Goal: Task Accomplishment & Management: Manage account settings

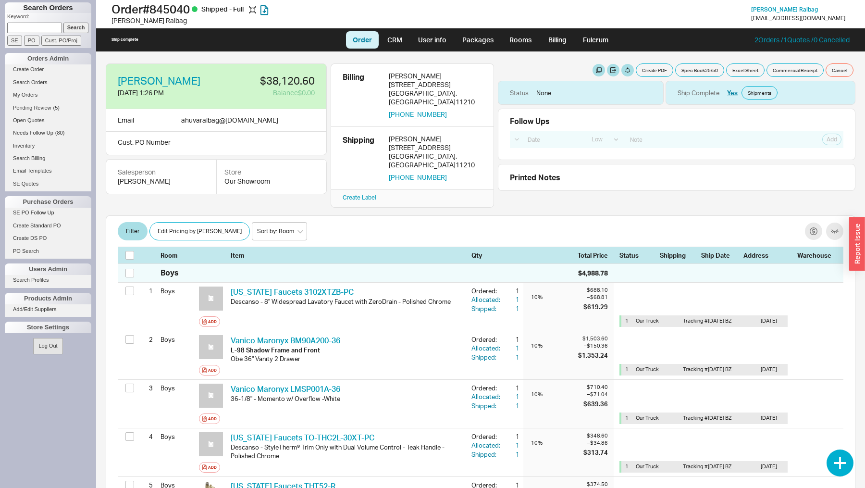
select select "LOW"
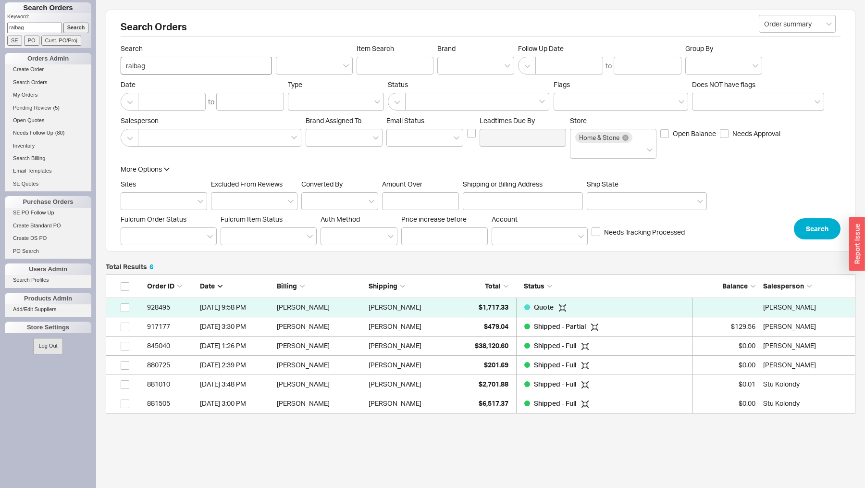
scroll to position [139, 749]
click at [169, 63] on input "ralbag" at bounding box center [196, 66] width 151 height 18
type input "bened"
click at [822, 230] on button "Search" at bounding box center [817, 228] width 47 height 21
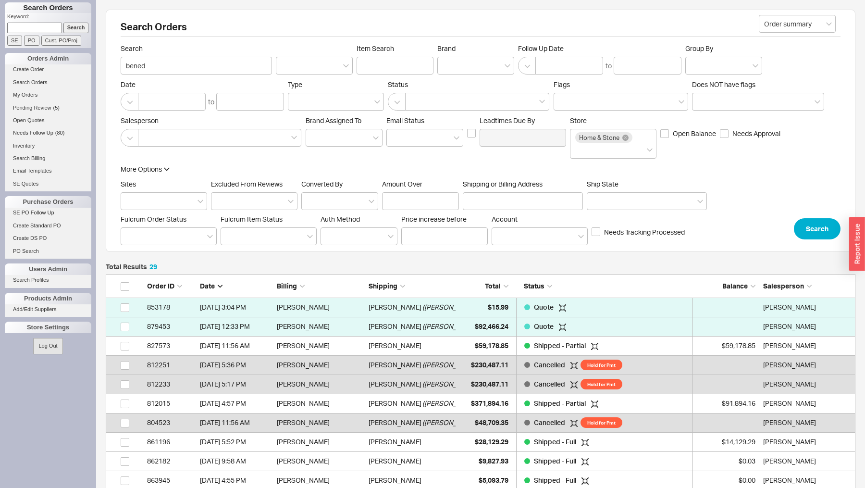
scroll to position [581, 749]
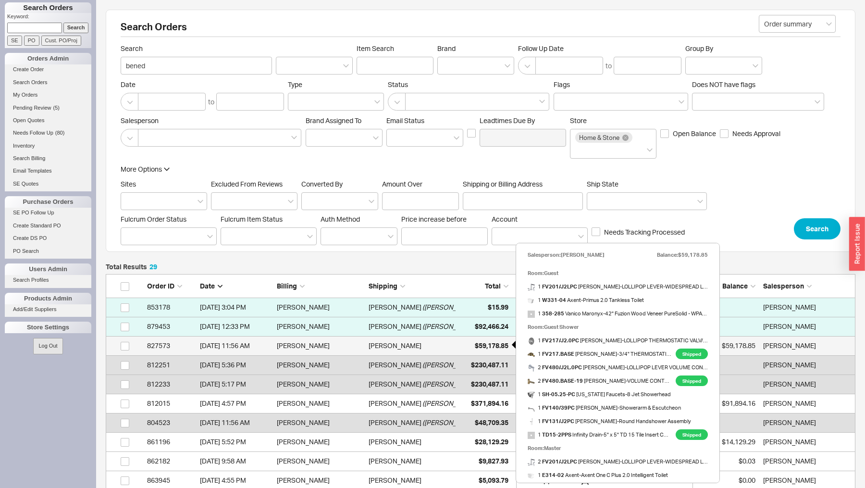
click at [487, 349] on div "$59,178.85" at bounding box center [484, 345] width 48 height 19
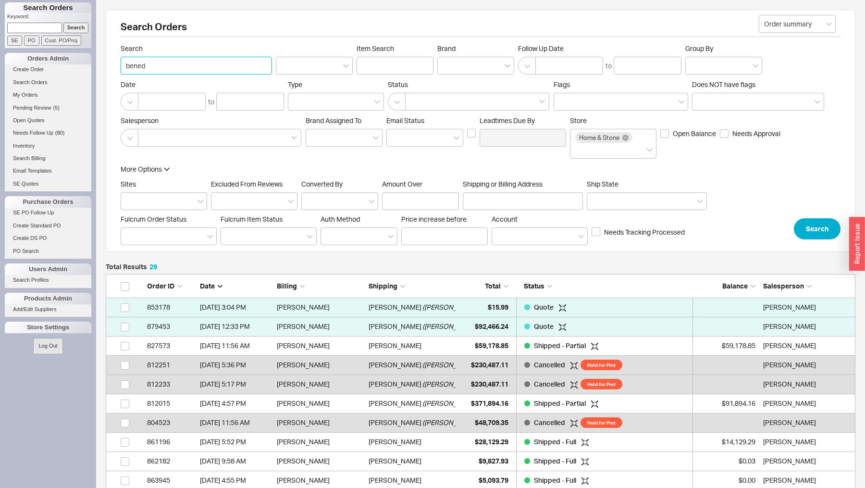
click at [145, 64] on input "bened" at bounding box center [196, 66] width 151 height 18
type input "salem"
click at [820, 223] on button "Search" at bounding box center [817, 228] width 47 height 21
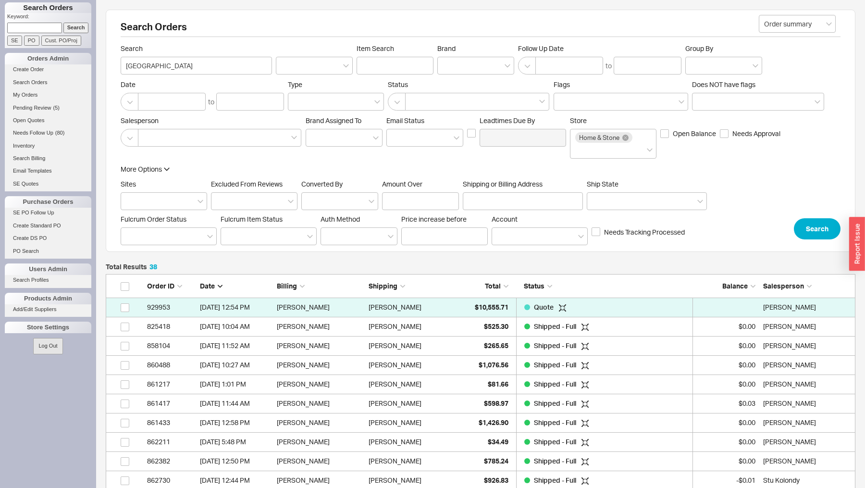
scroll to position [754, 749]
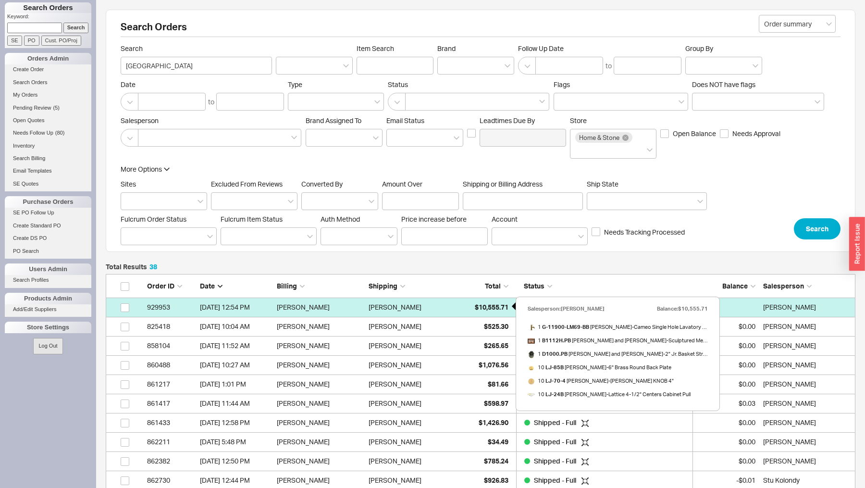
click at [478, 307] on span "$10,555.71" at bounding box center [492, 307] width 34 height 8
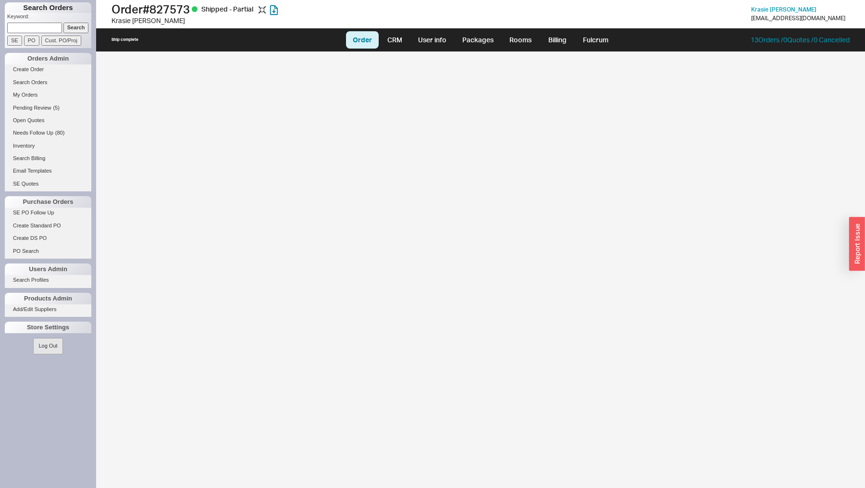
select select "LOW"
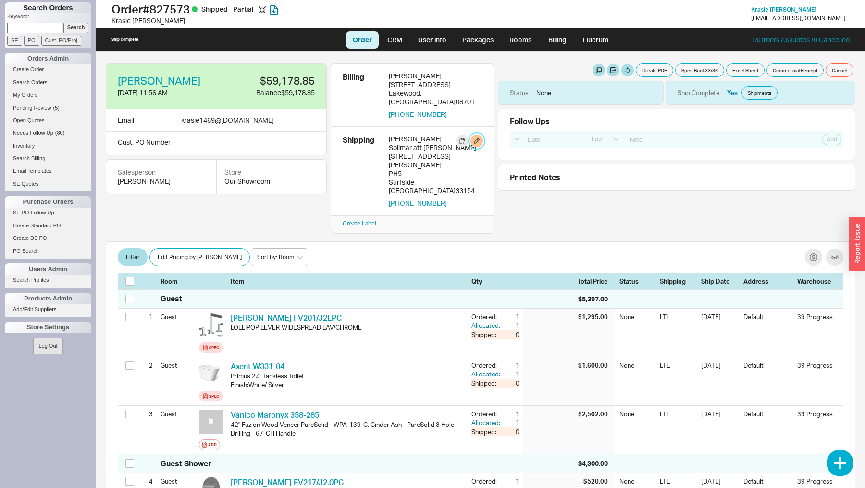
click at [478, 135] on button "button" at bounding box center [476, 141] width 12 height 12
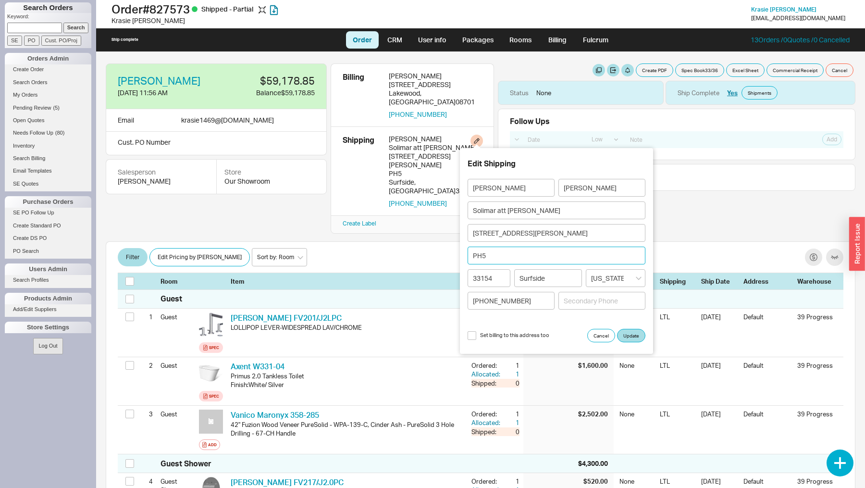
click at [497, 258] on input "PH5" at bounding box center [556, 255] width 178 height 18
type input "PH4"
click at [634, 331] on button "Update" at bounding box center [631, 335] width 28 height 13
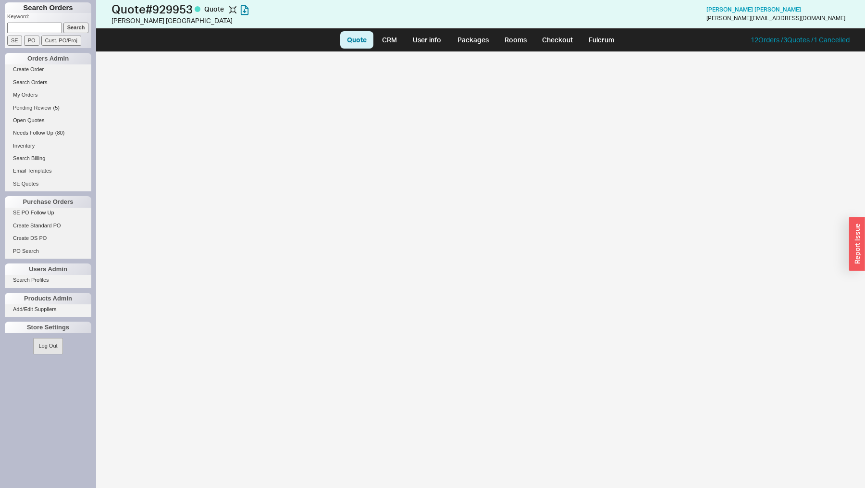
select select "LOW"
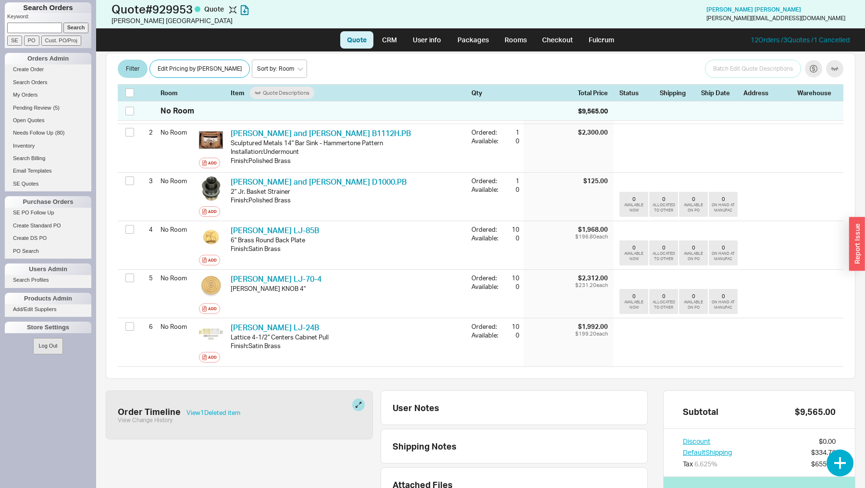
scroll to position [254, 0]
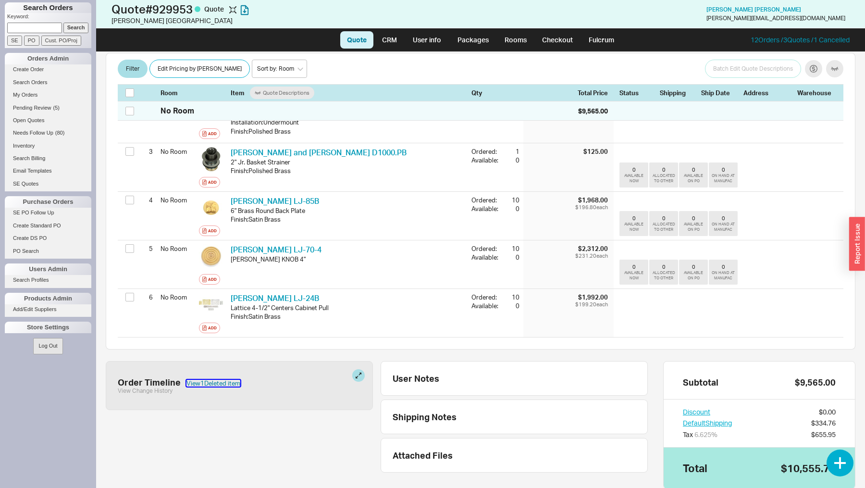
click at [216, 380] on button "View 1 Deleted item" at bounding box center [213, 383] width 54 height 7
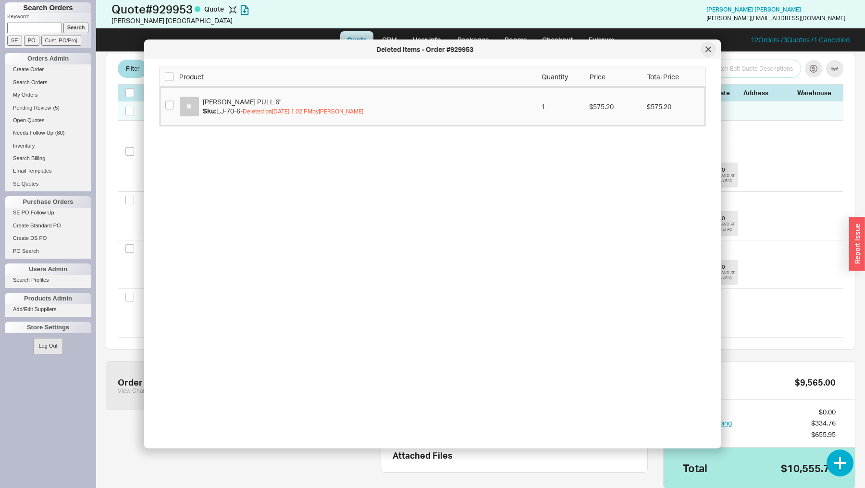
click at [712, 45] on div at bounding box center [707, 49] width 15 height 15
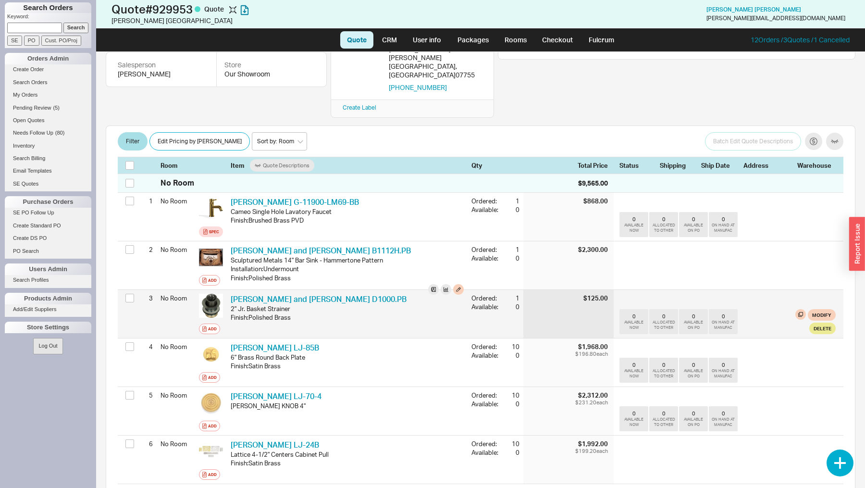
scroll to position [0, 0]
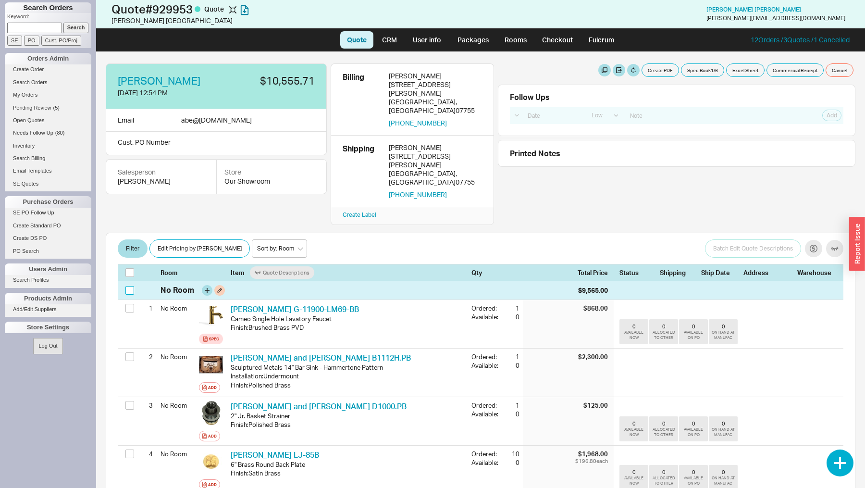
click at [130, 286] on input "checkbox" at bounding box center [129, 290] width 9 height 9
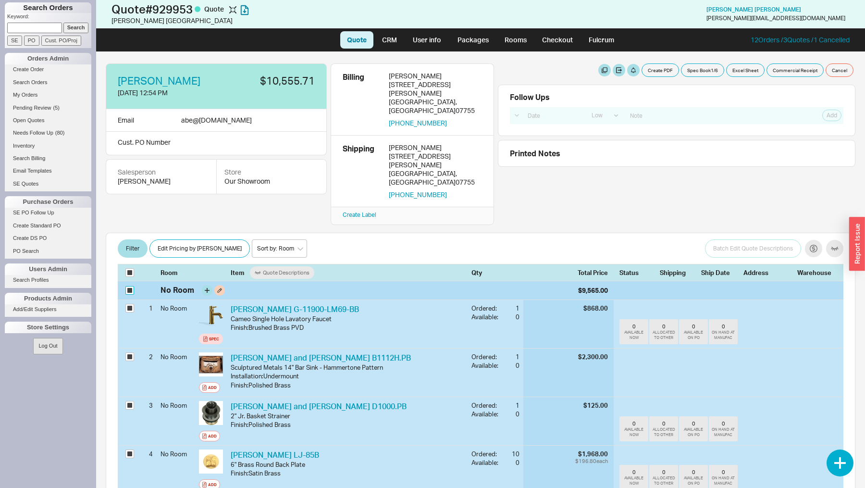
checkbox input "true"
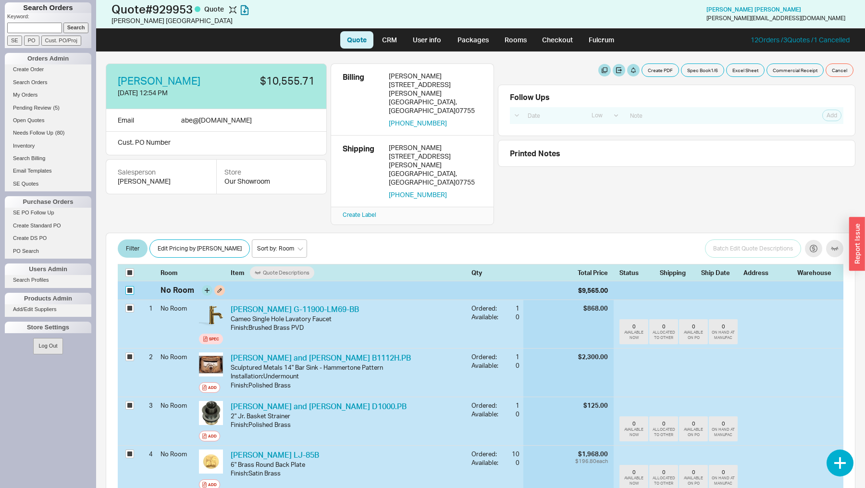
checkbox input "true"
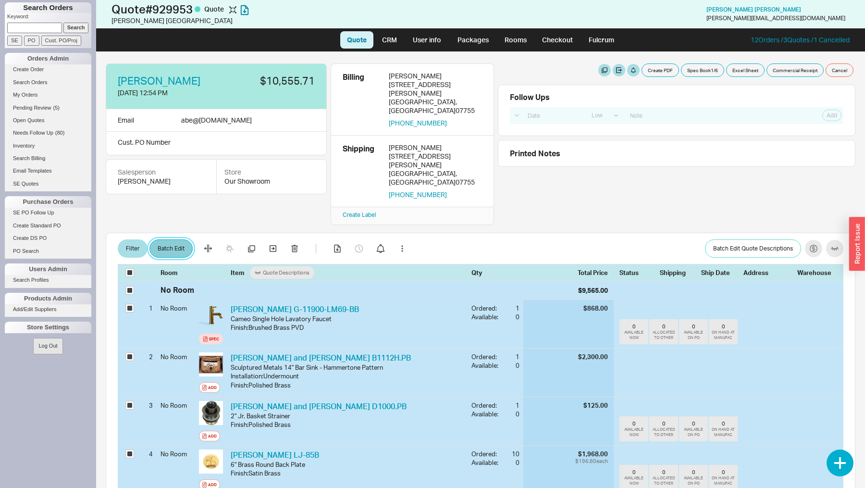
click at [175, 239] on button "Batch Edit" at bounding box center [170, 248] width 43 height 18
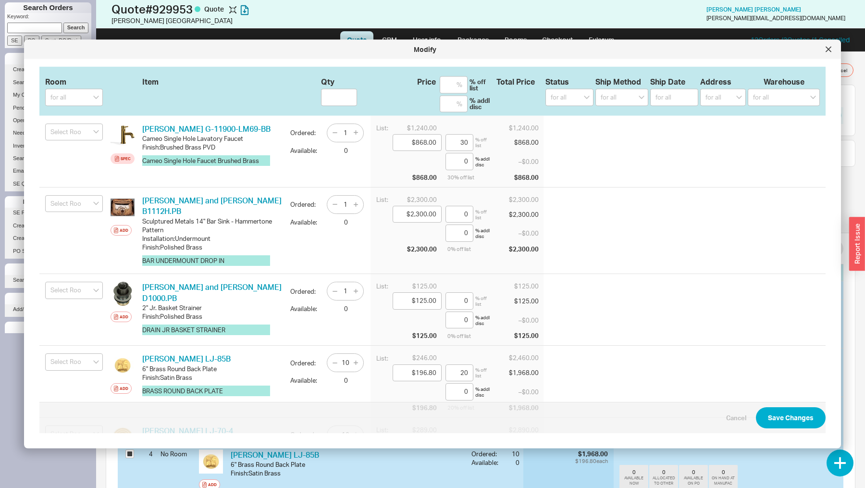
click at [71, 107] on div "Room Item Qty Price Total Price Status Ship Method Ship Date Address Warehouse …" at bounding box center [432, 91] width 786 height 49
click at [73, 99] on input at bounding box center [74, 97] width 58 height 17
type input "Bar"
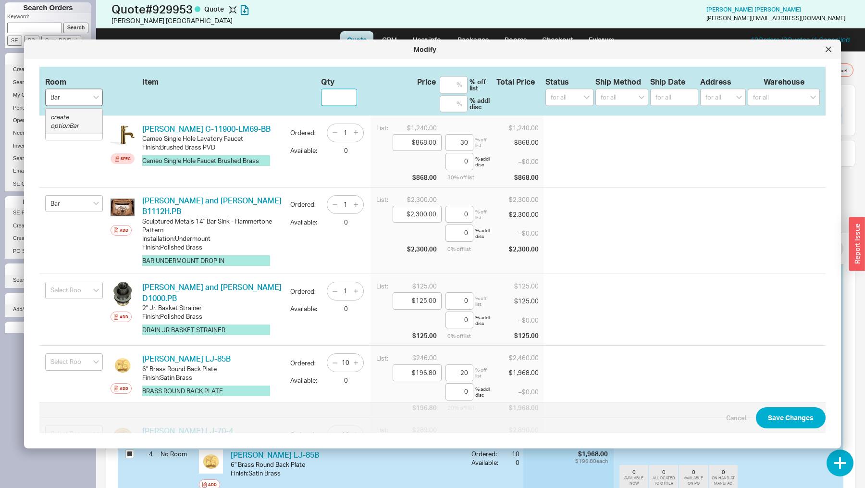
type input "Bar"
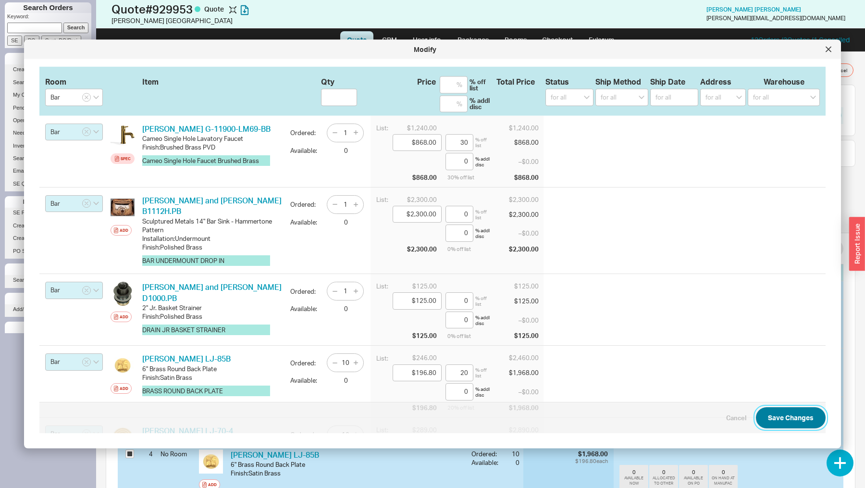
click at [793, 420] on button "Save Changes" at bounding box center [791, 417] width 70 height 21
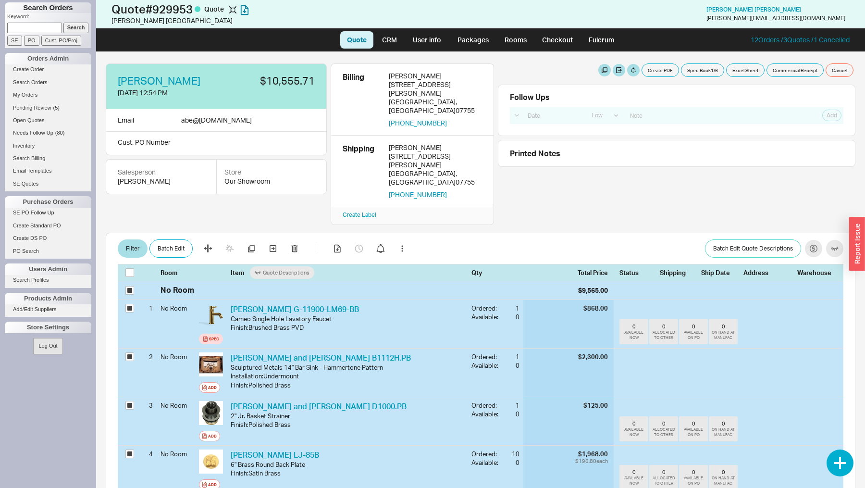
checkbox input "false"
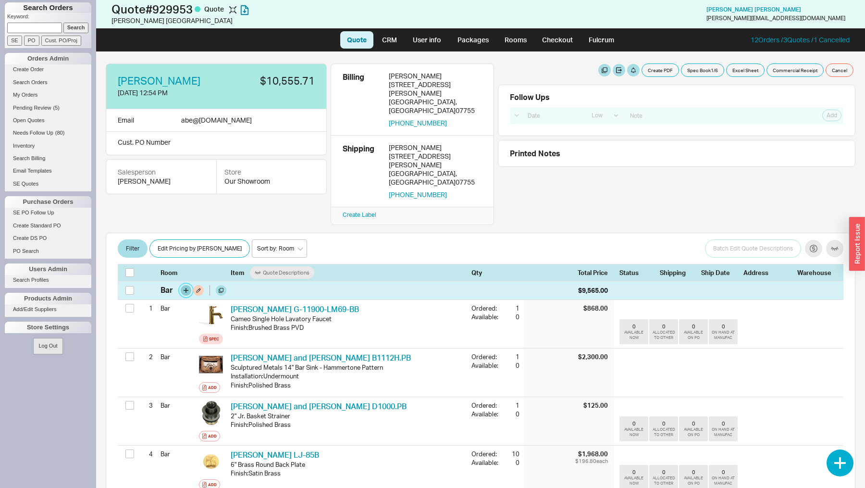
click at [185, 285] on button "button" at bounding box center [186, 290] width 11 height 11
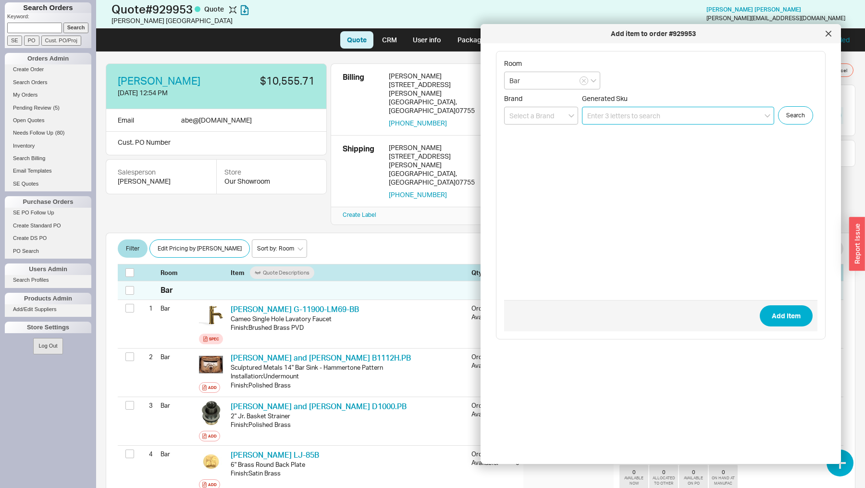
click at [619, 114] on input at bounding box center [678, 116] width 192 height 18
paste input "65035LF"
type input "65035LF-GL"
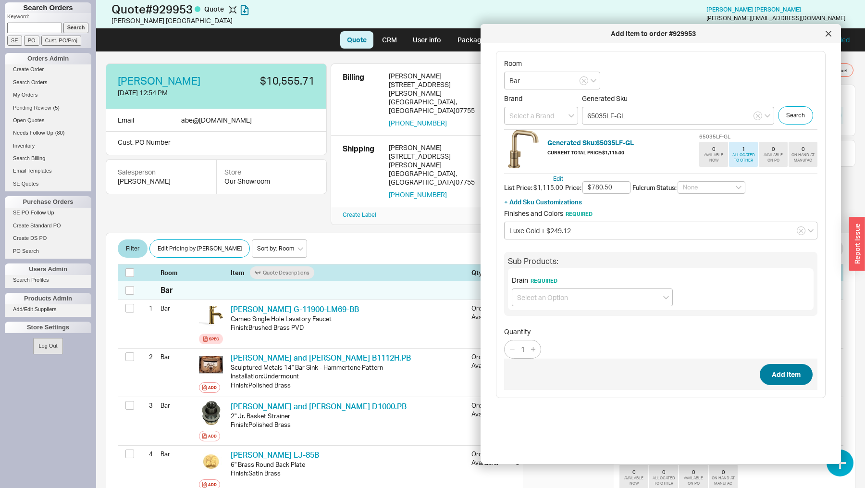
type input "$780.50"
click at [777, 369] on button "Add Item" at bounding box center [786, 374] width 53 height 21
click at [590, 289] on input at bounding box center [592, 297] width 161 height 18
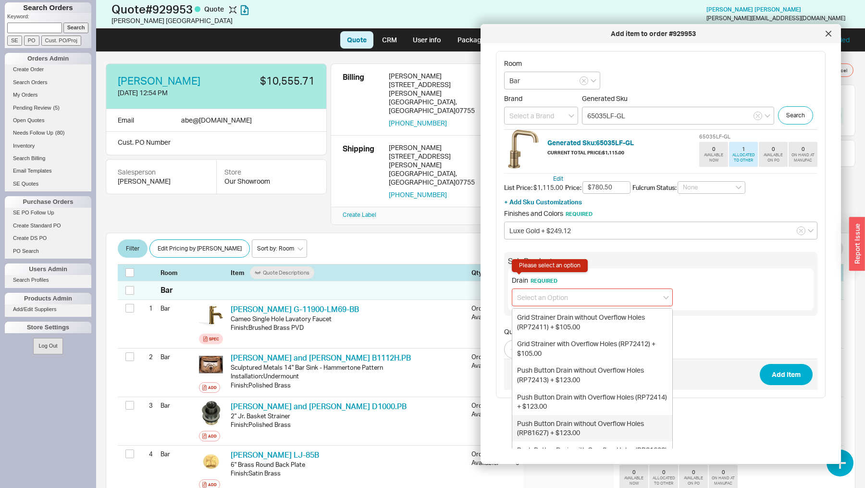
scroll to position [34, 0]
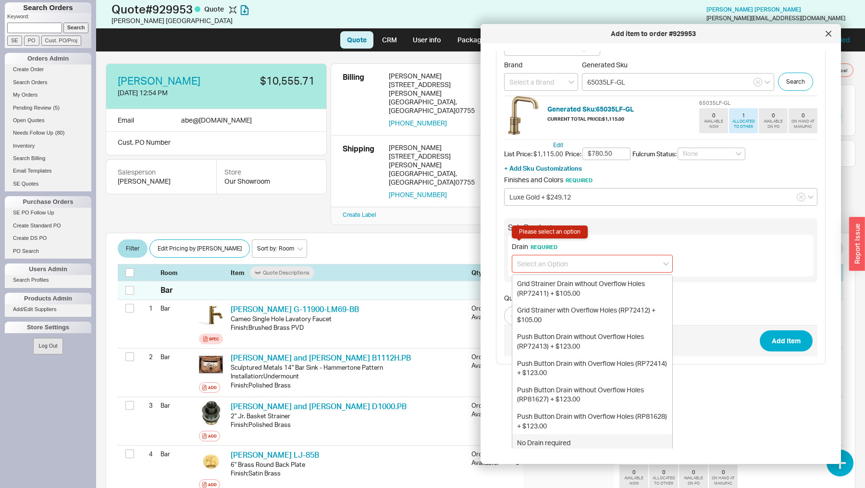
click at [549, 439] on div "No Drain required" at bounding box center [592, 442] width 160 height 17
type input "No Drain required"
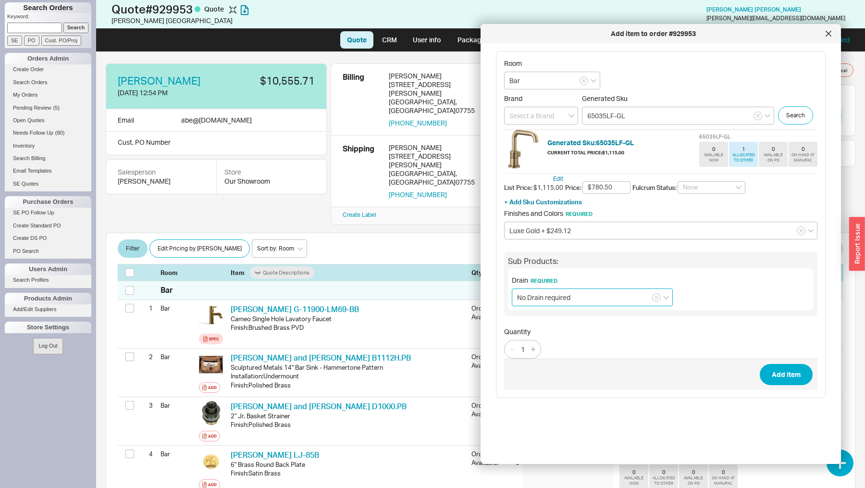
scroll to position [0, 0]
click at [799, 368] on button "Add Item" at bounding box center [786, 374] width 53 height 21
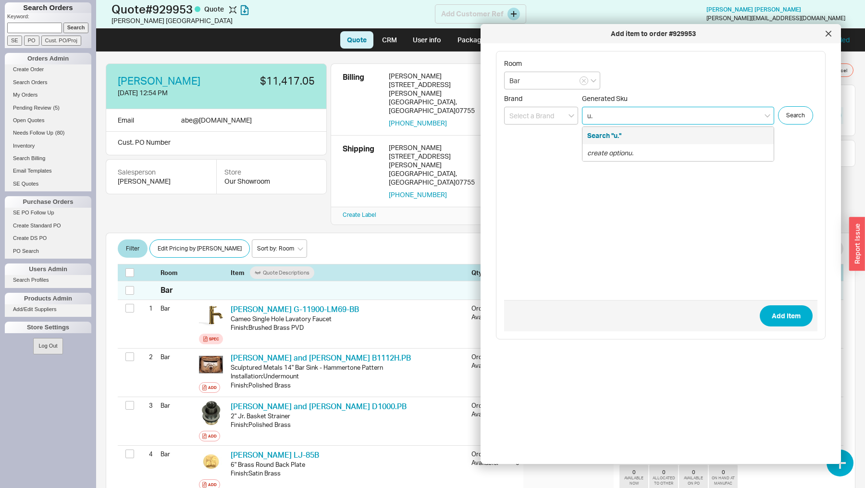
paste input "AR01UD1HTSEG"
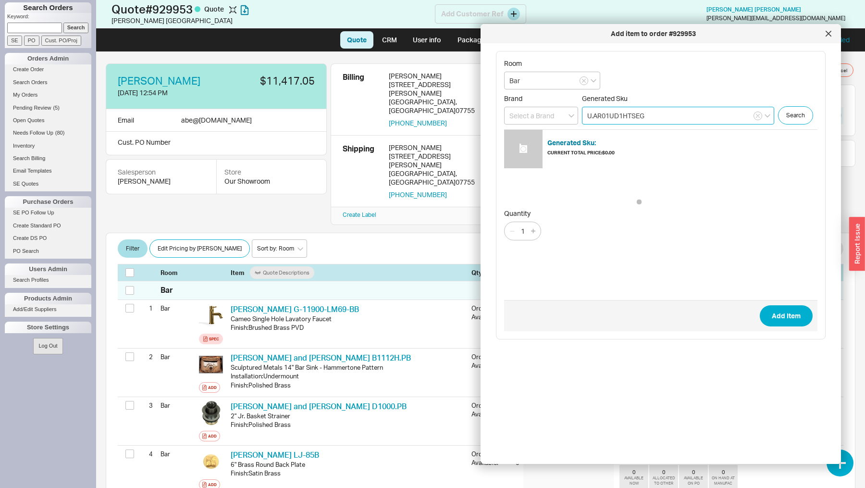
type input "U.AR01UD1HTSEG"
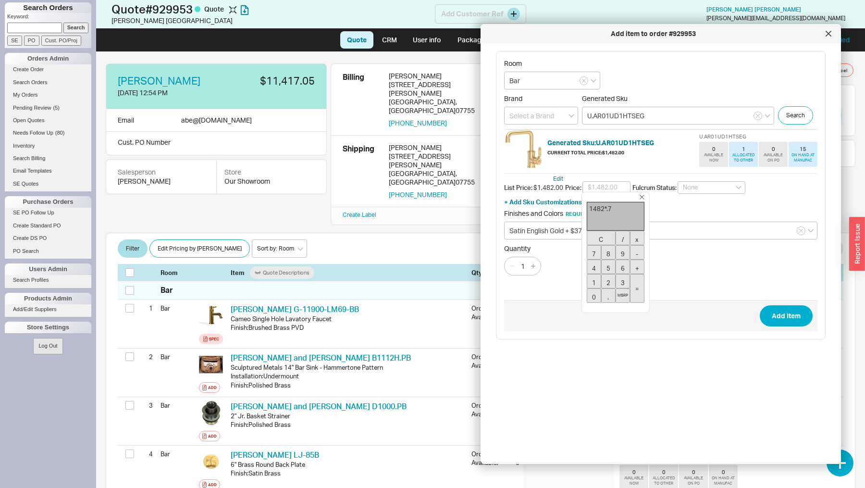
type input "$1,037.40"
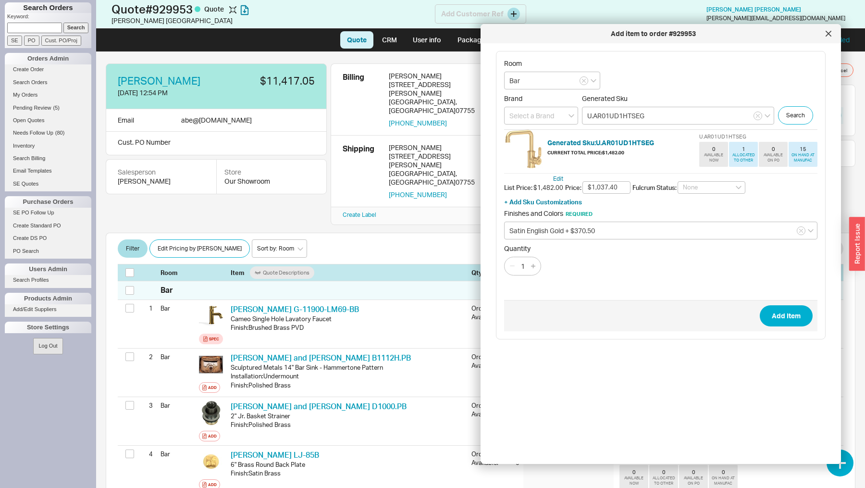
click at [760, 305] on button "Add Item" at bounding box center [786, 315] width 53 height 21
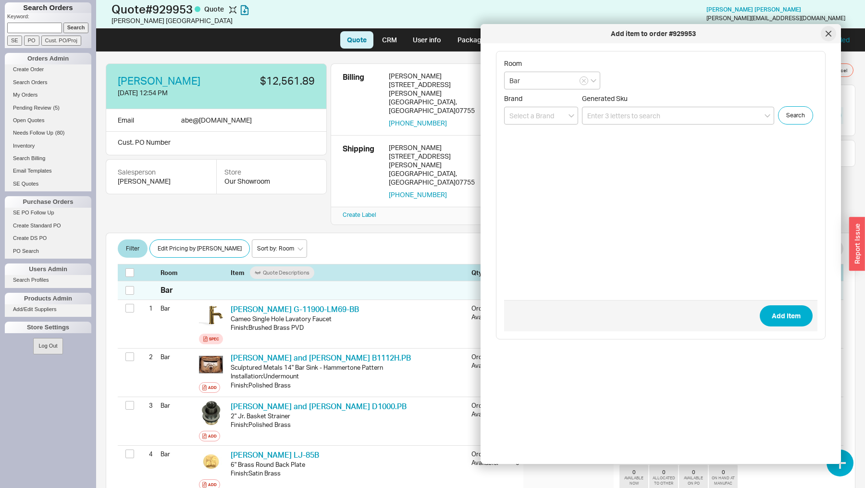
click at [831, 38] on div at bounding box center [828, 33] width 15 height 15
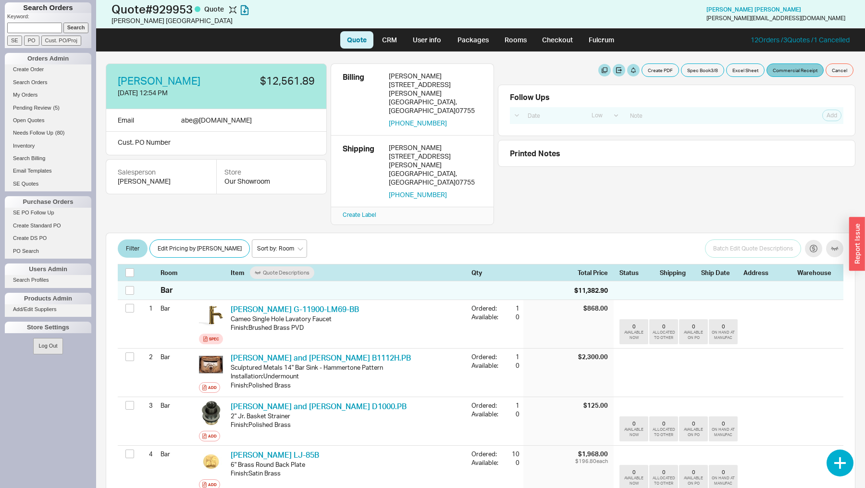
scroll to position [350, 0]
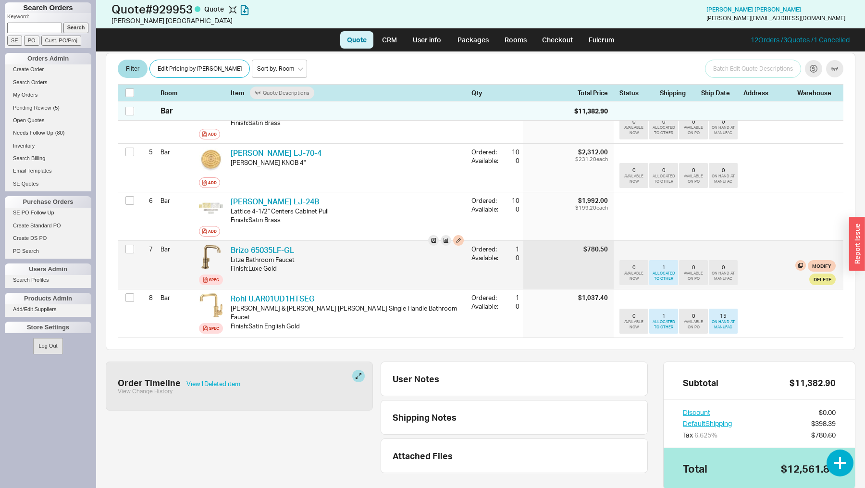
click at [597, 245] on div "$780.50" at bounding box center [595, 249] width 25 height 9
copy div "$780.50"
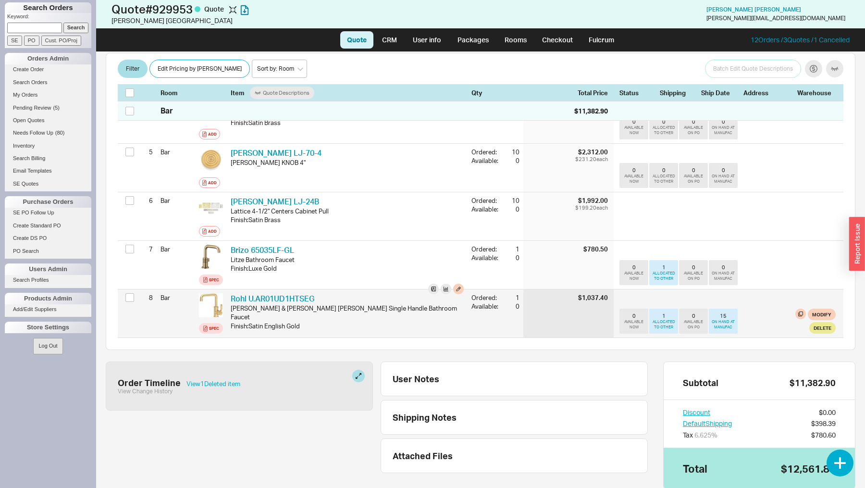
click at [598, 293] on div "$1,037.40" at bounding box center [593, 297] width 30 height 9
copy div "$1,037.40"
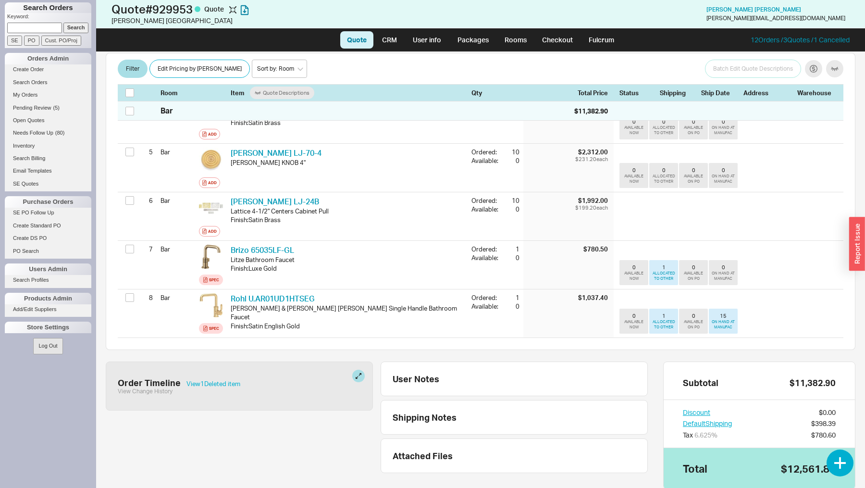
click at [27, 27] on input at bounding box center [34, 28] width 55 height 10
type input "golomb"
click at [78, 29] on input "Search" at bounding box center [75, 28] width 25 height 10
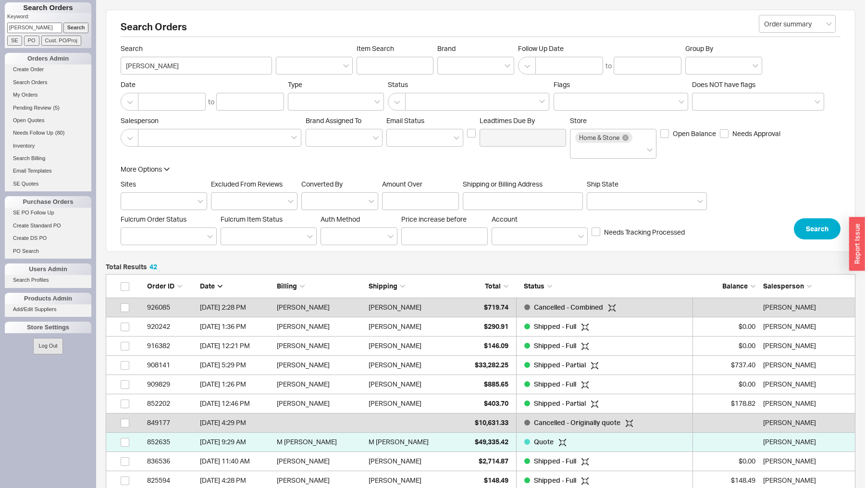
scroll to position [831, 749]
click at [439, 364] on div "Shlome Golomb" at bounding box center [411, 364] width 87 height 19
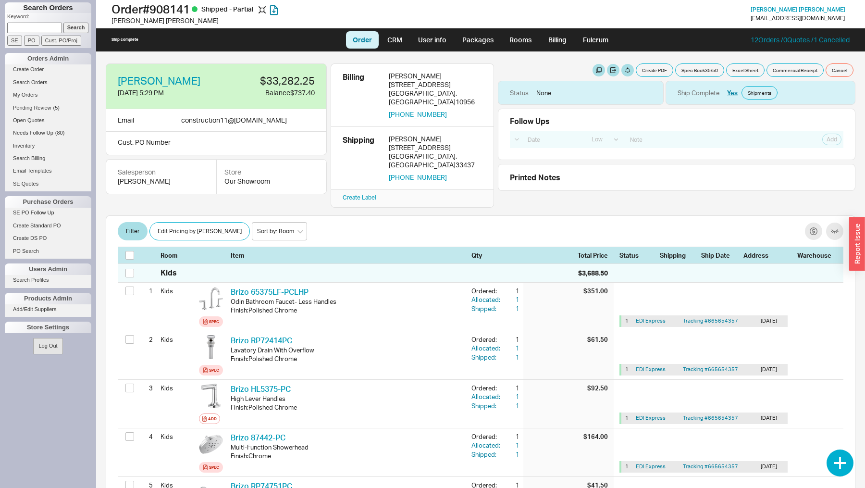
select select "LOW"
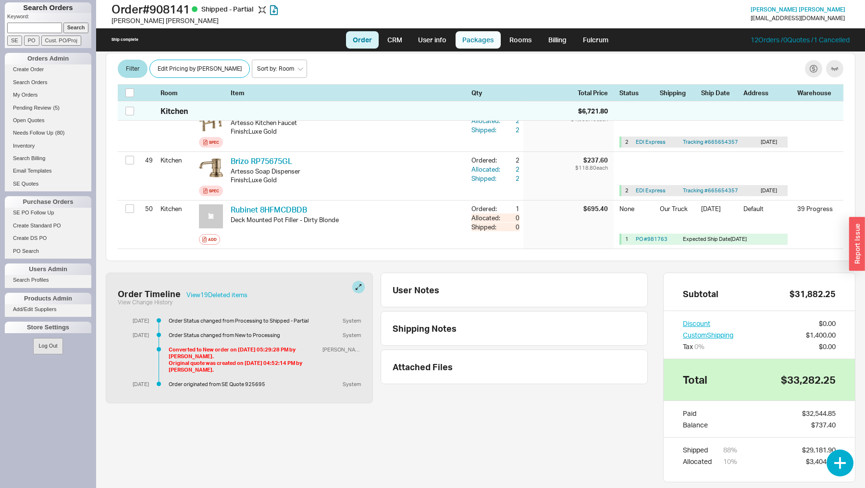
click at [492, 39] on link "Packages" at bounding box center [477, 39] width 45 height 17
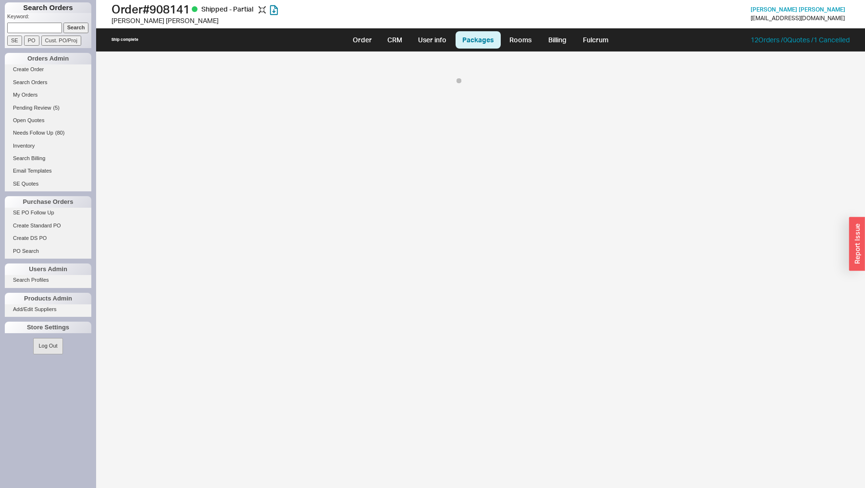
select select "8"
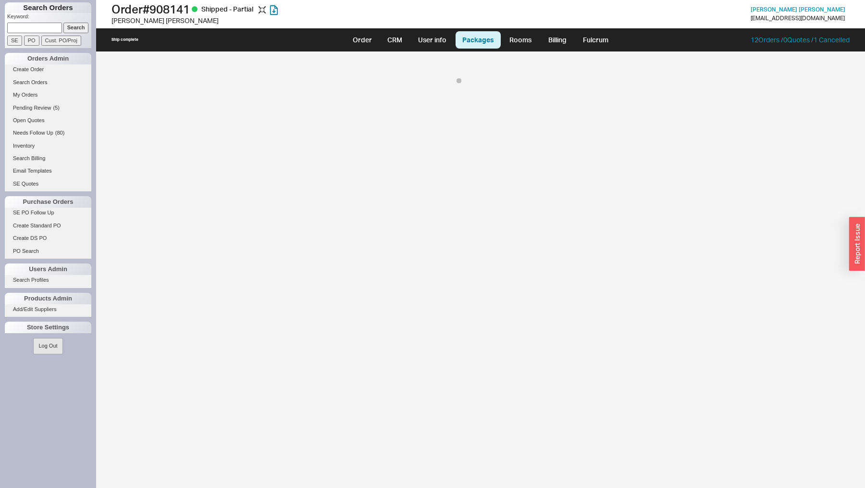
select select "8"
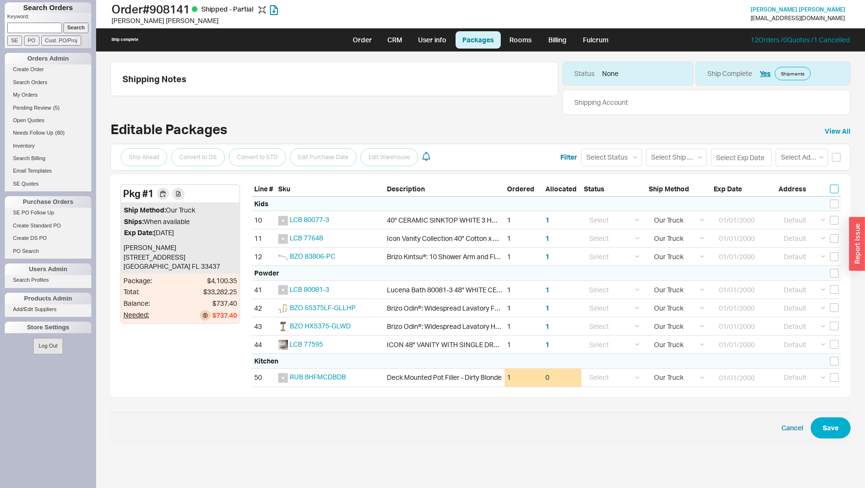
click at [834, 186] on input "checkbox" at bounding box center [834, 188] width 9 height 9
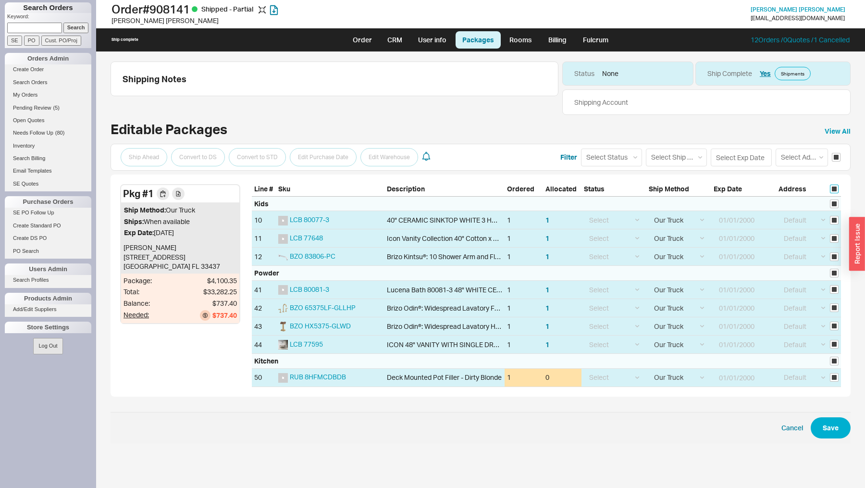
checkbox input "true"
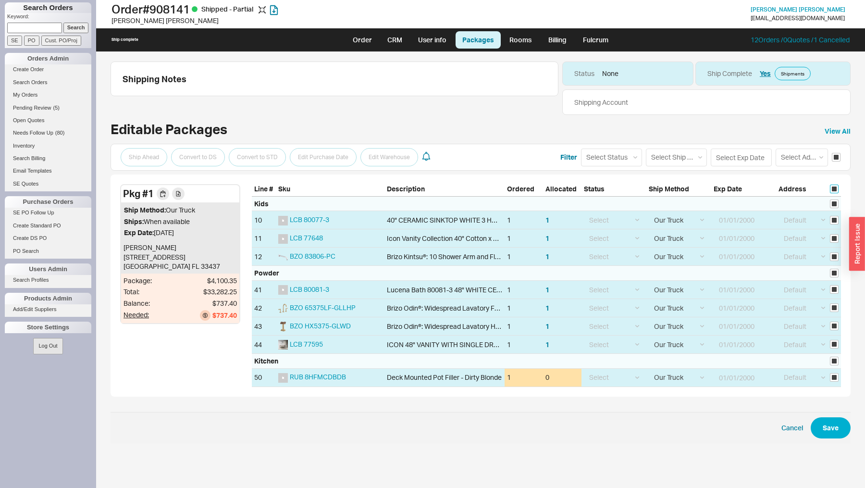
checkbox input "true"
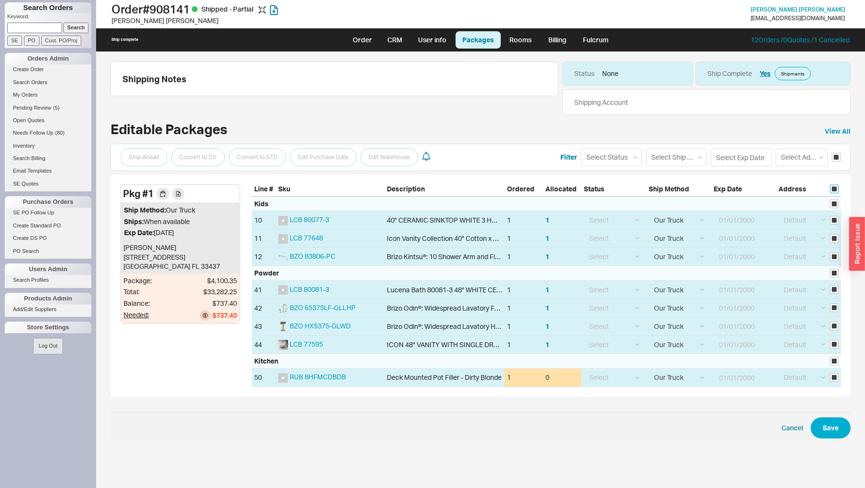
checkbox input "true"
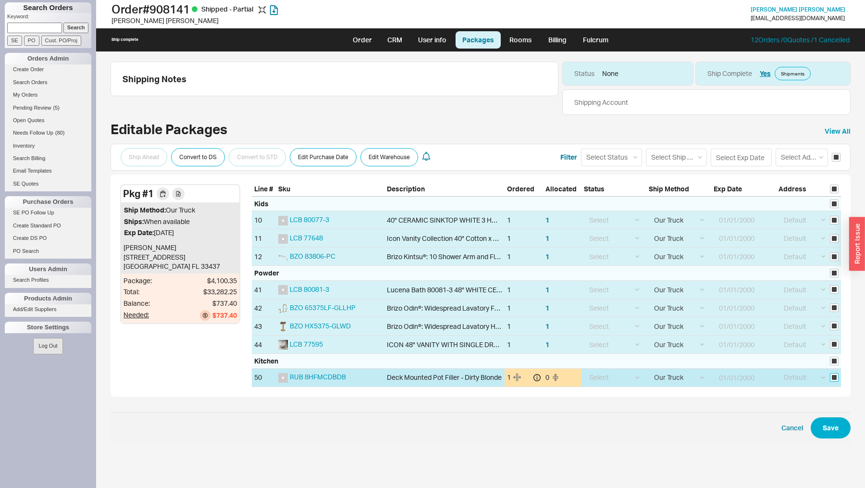
click at [834, 376] on input "checkbox" at bounding box center [834, 377] width 9 height 9
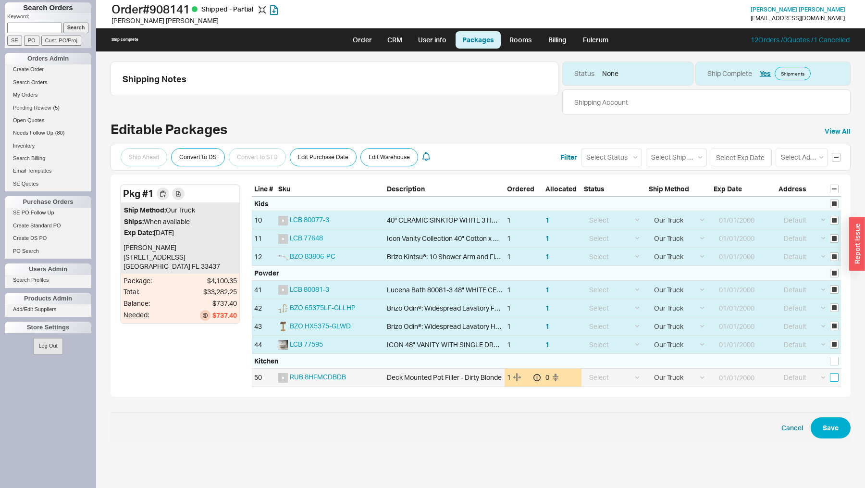
checkbox input "false"
click at [674, 153] on select "Select Ship Method Ground LTL Our Truck --------------- Customer Pickup - Showr…" at bounding box center [676, 157] width 61 height 18
select select "9"
click at [646, 148] on select "Select Ship Method Ground LTL Our Truck --------------- Customer Pickup - Showr…" at bounding box center [676, 157] width 61 height 18
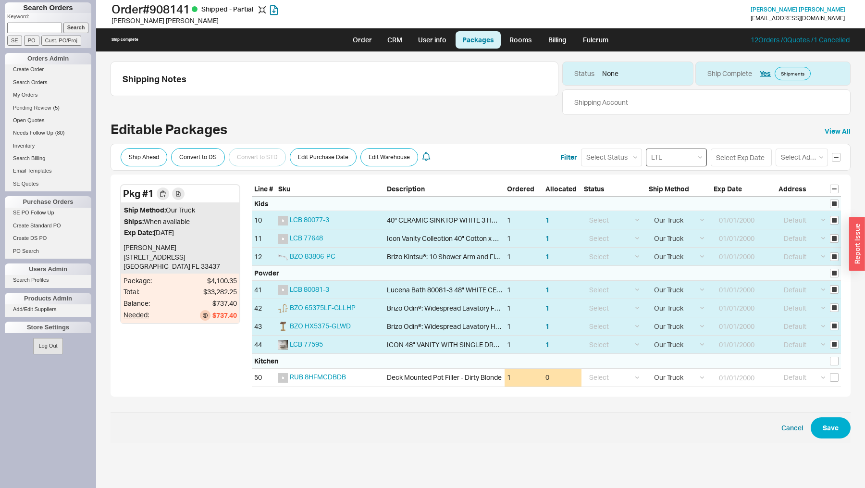
select select
select select "9"
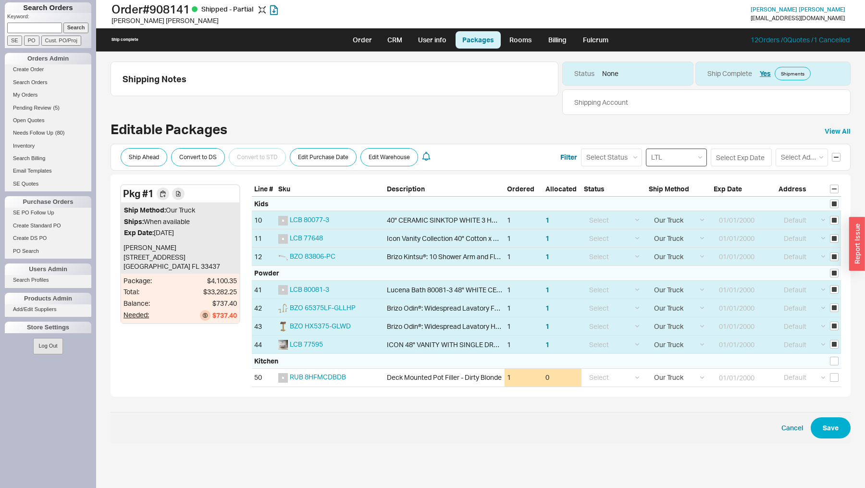
select select "9"
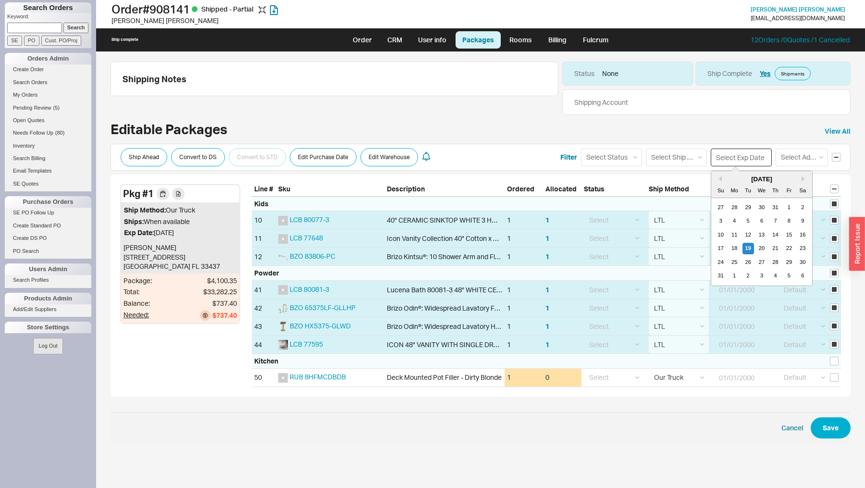
click at [733, 162] on input at bounding box center [741, 157] width 61 height 18
click at [765, 247] on div "20" at bounding box center [762, 249] width 12 height 12
type input "08/20/2025"
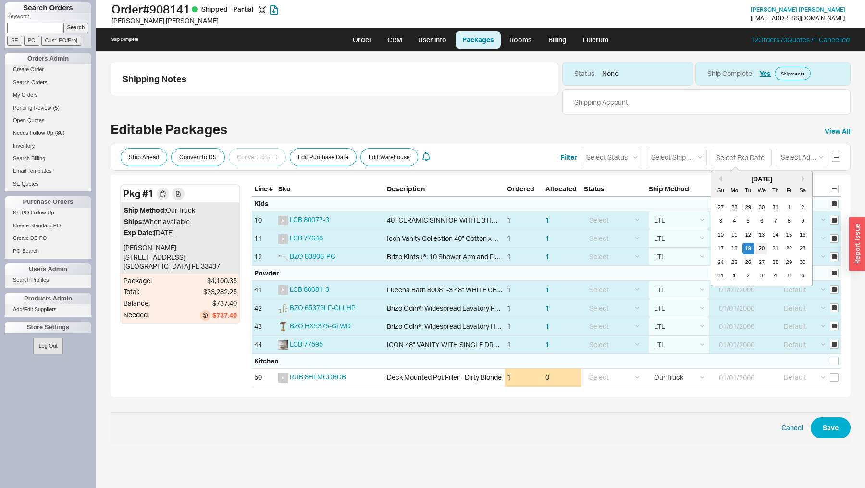
type input "08/20/2025"
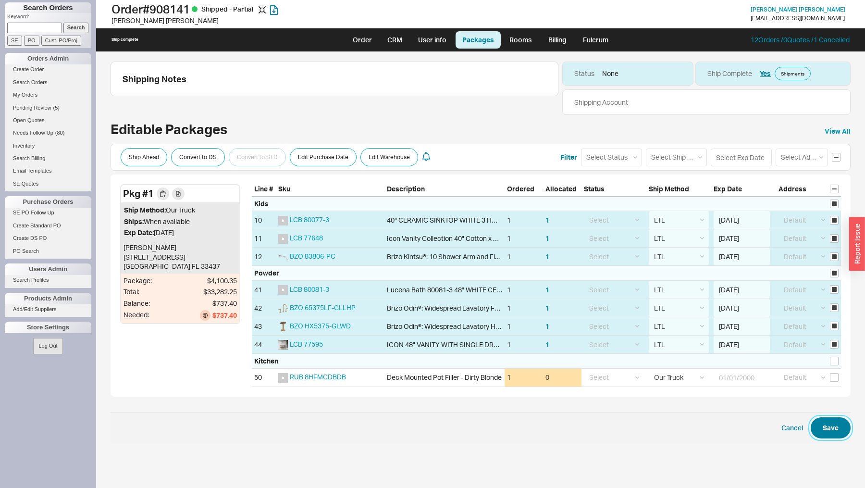
click at [834, 422] on button "Save" at bounding box center [830, 427] width 40 height 21
checkbox input "false"
select select "9"
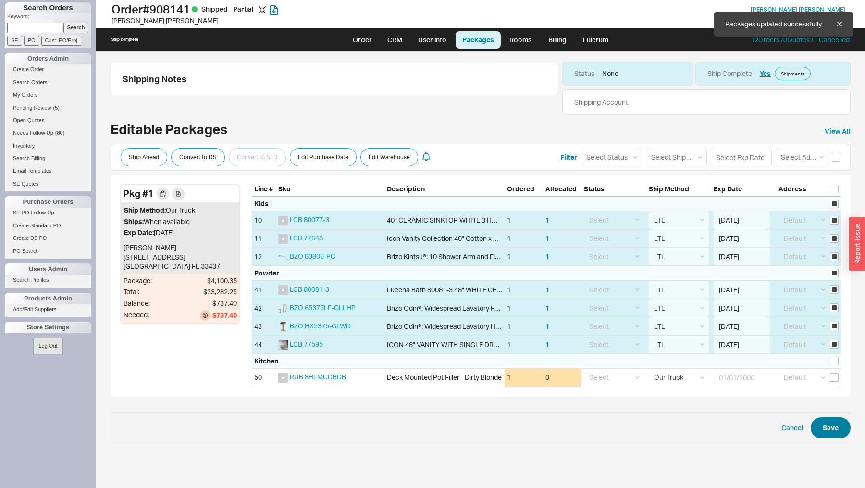
select select "9"
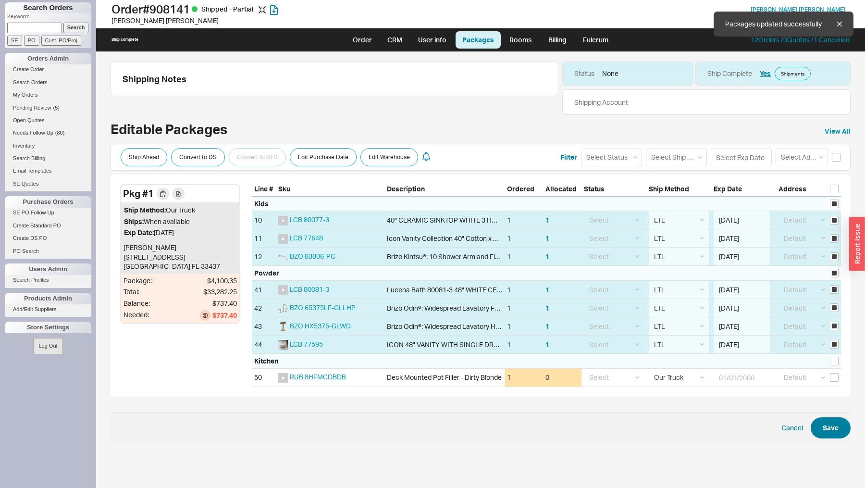
select select "8"
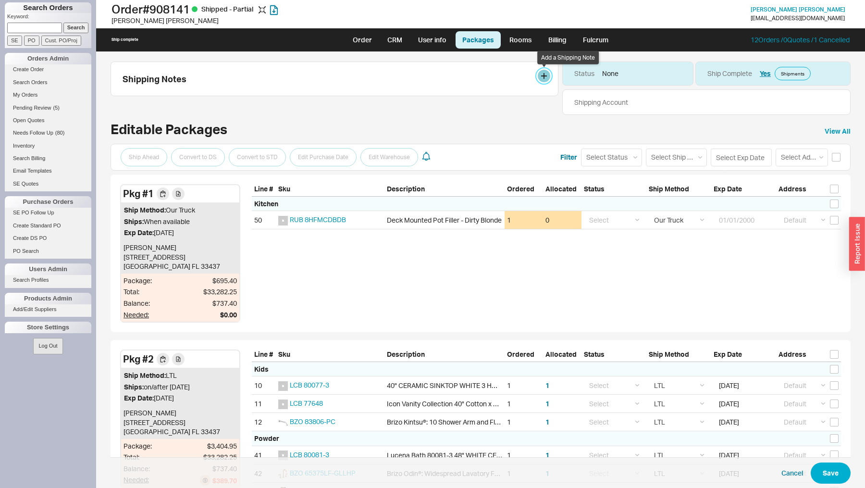
click at [545, 74] on button at bounding box center [544, 76] width 12 height 12
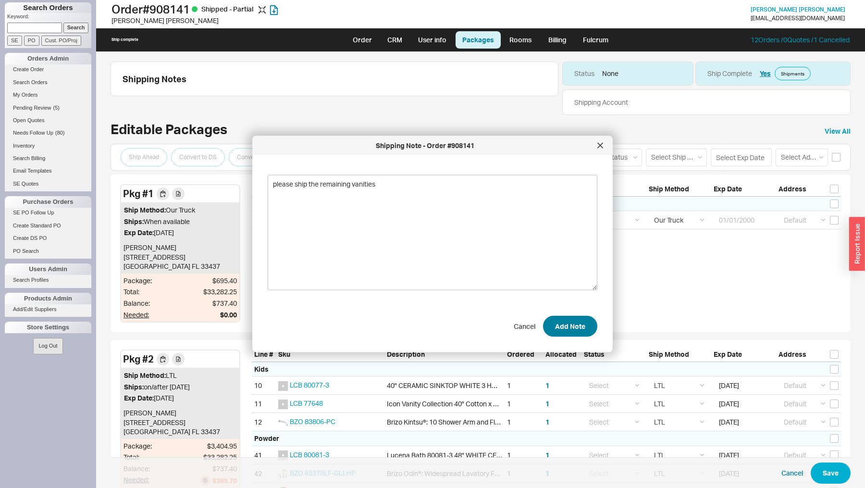
type textarea "please ship the remaining vanities"
click at [569, 324] on button "Add Note" at bounding box center [570, 325] width 54 height 21
